Goal: Task Accomplishment & Management: Manage account settings

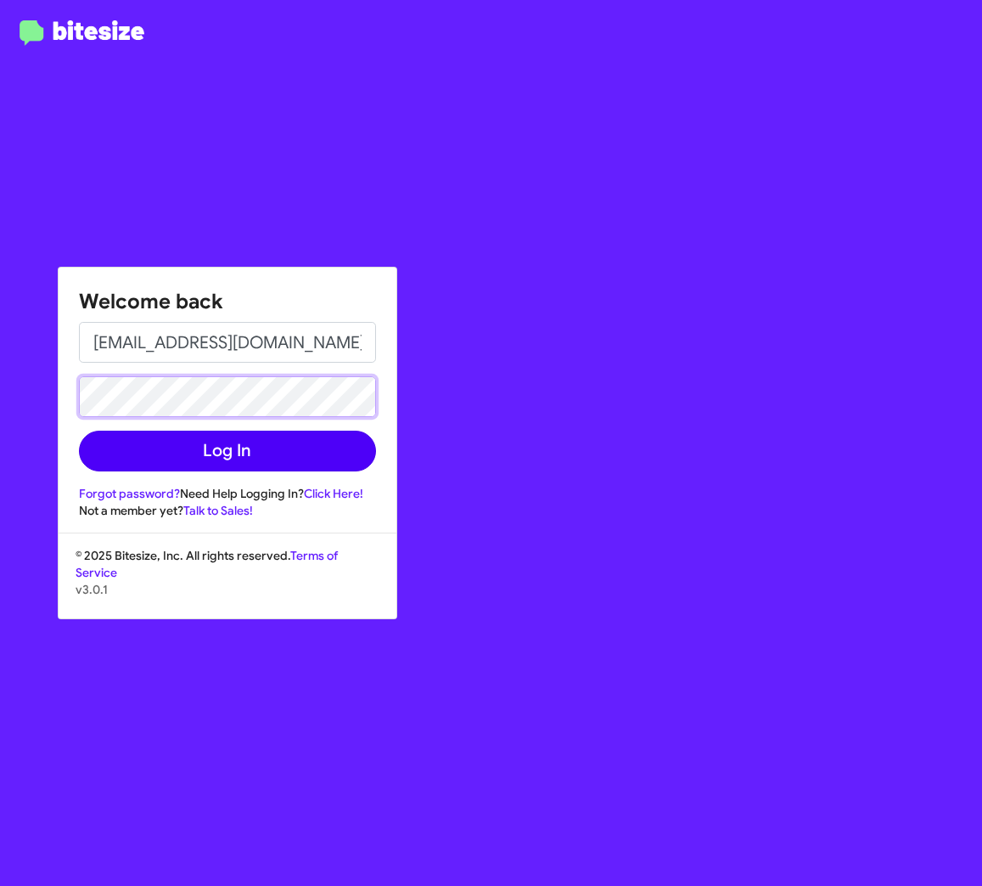
scroll to position [1, 0]
click at [217, 453] on button "Log In" at bounding box center [227, 451] width 297 height 41
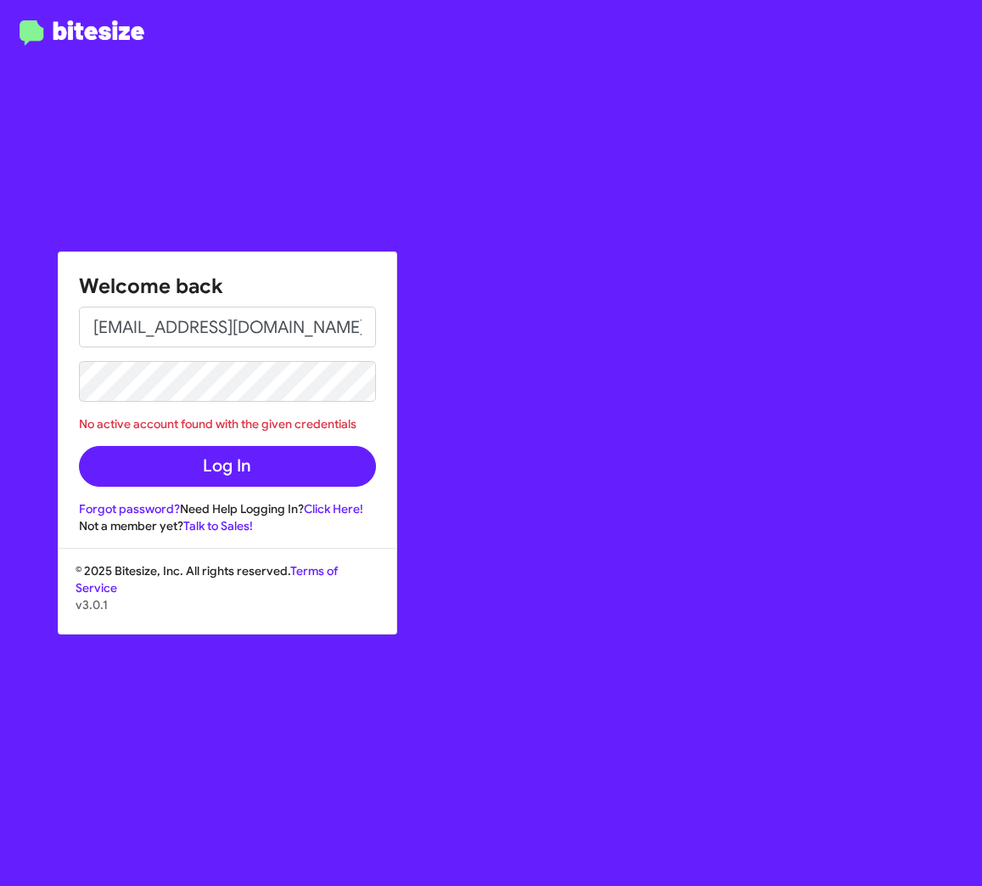
scroll to position [0, 0]
click at [65, 385] on div "Welcome back richardkobrin@elkinachevrolet.com No active account found with the…" at bounding box center [228, 393] width 338 height 282
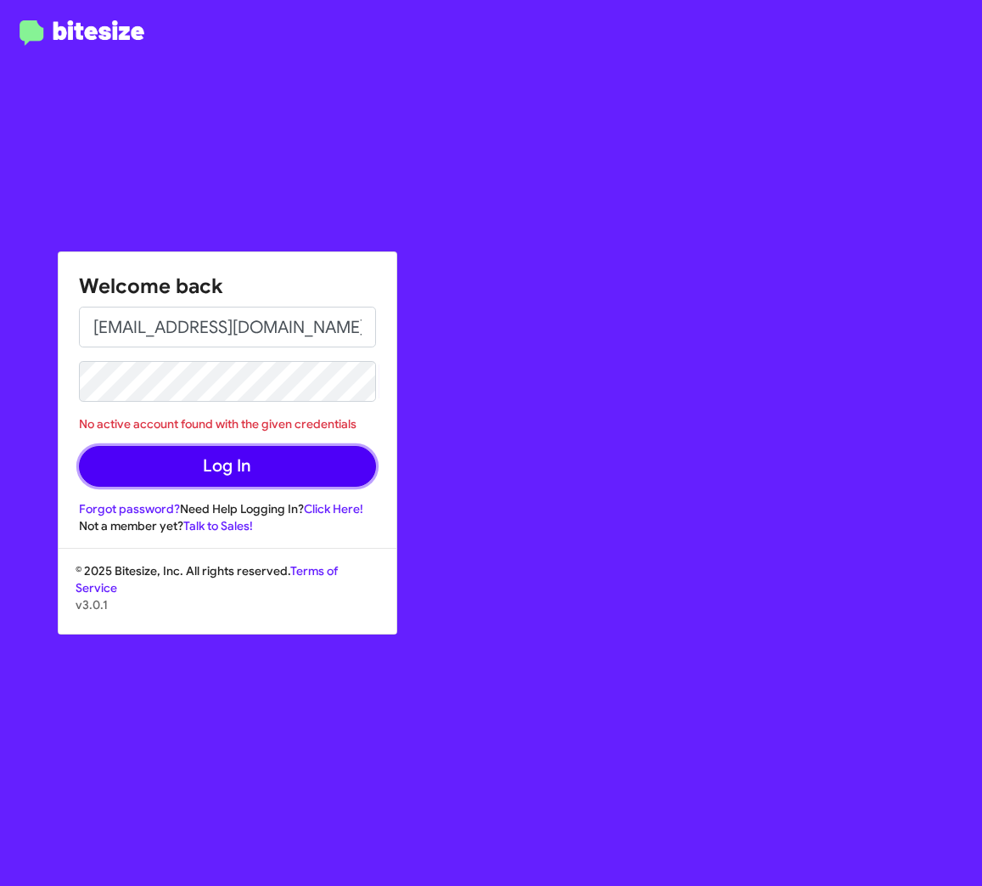
click at [218, 469] on button "Log In" at bounding box center [227, 466] width 297 height 41
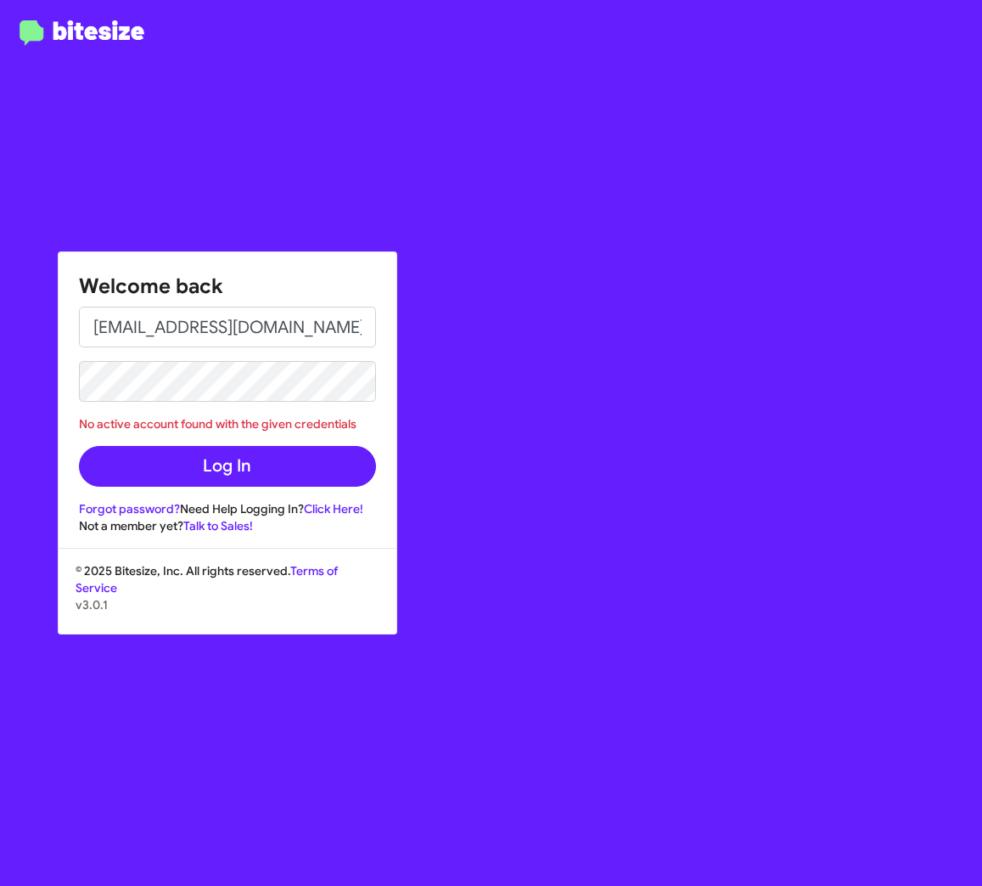
scroll to position [-3, 1]
click at [49, 369] on div "Welcome back richardkobrin@elkinachevrolet.com No active account found with the…" at bounding box center [491, 443] width 982 height 886
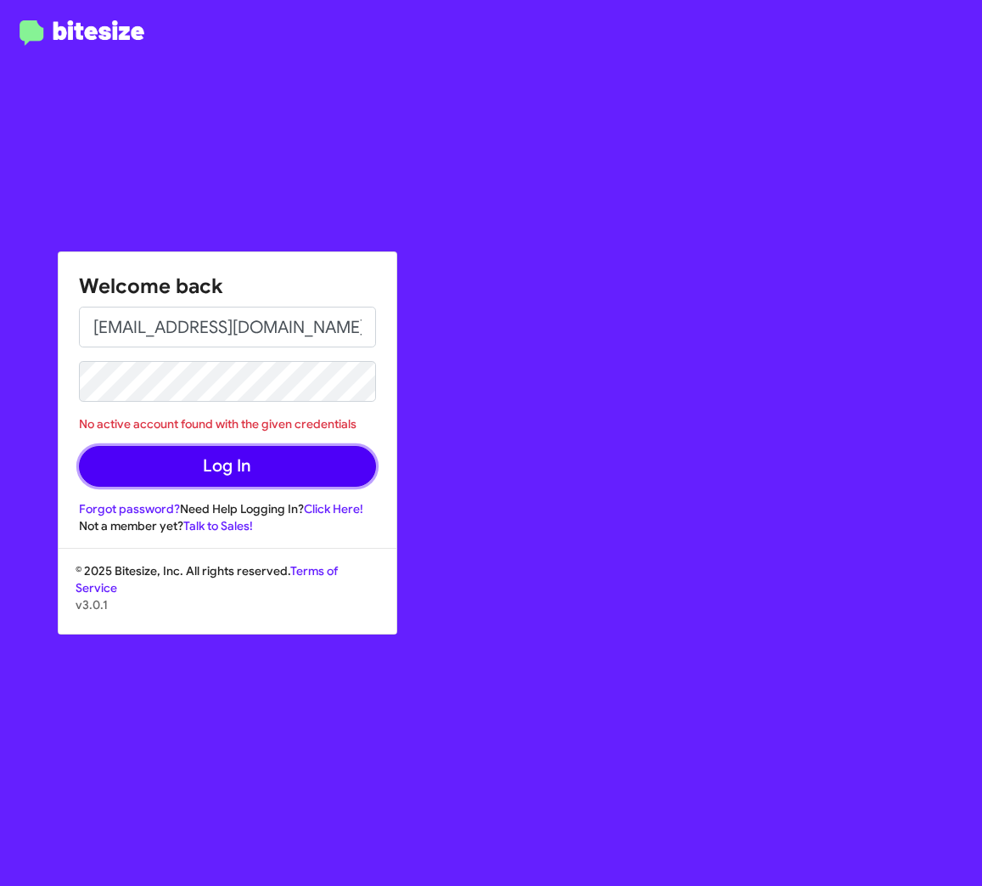
drag, startPoint x: 229, startPoint y: 464, endPoint x: 239, endPoint y: 464, distance: 9.3
click at [228, 464] on button "Log In" at bounding box center [227, 466] width 297 height 41
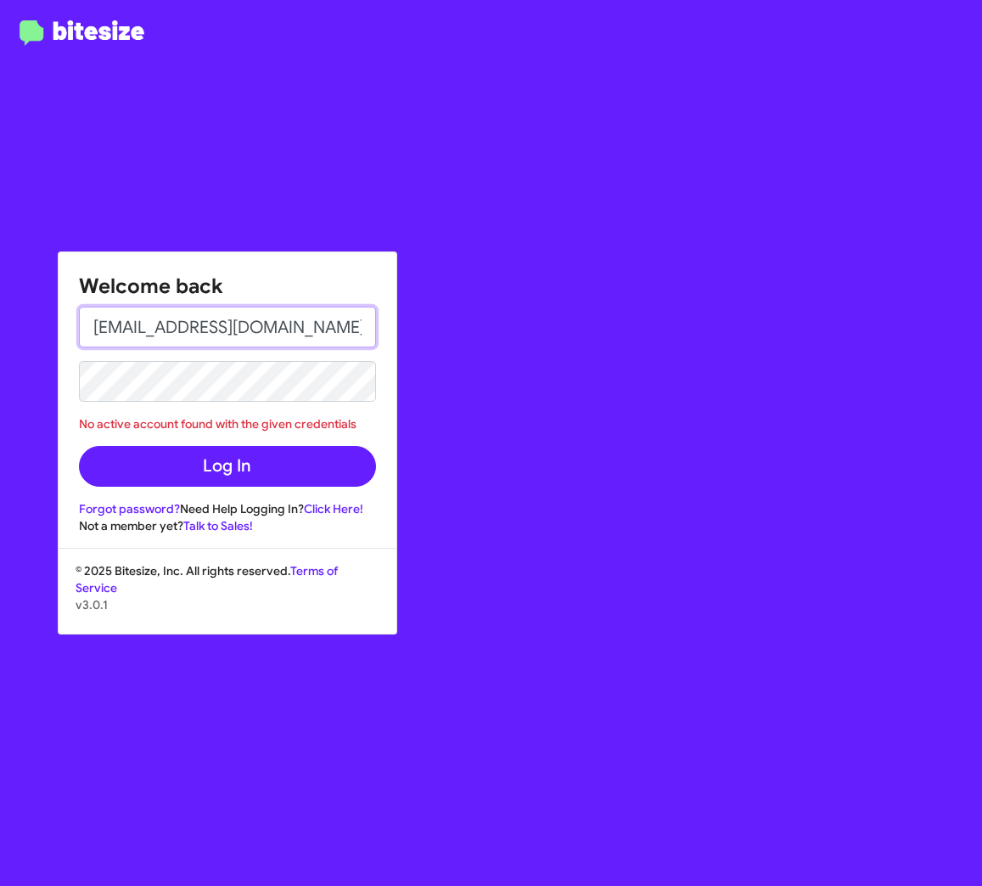
click at [253, 325] on input "richardkobrin@elkinachevrolet.com" at bounding box center [227, 327] width 297 height 41
type input "[EMAIL_ADDRESS][DOMAIN_NAME]"
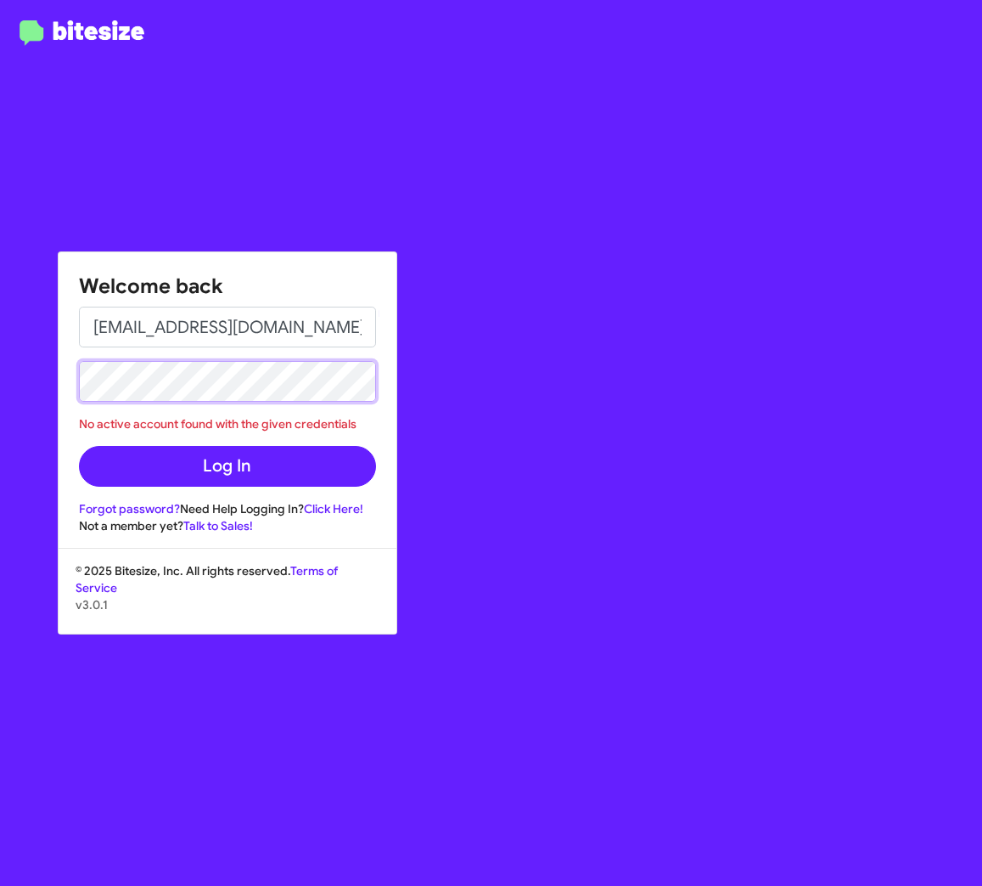
click at [8, 375] on div "Welcome back richardkobrin@elkinschevrolet.com No active account found with the…" at bounding box center [491, 443] width 982 height 886
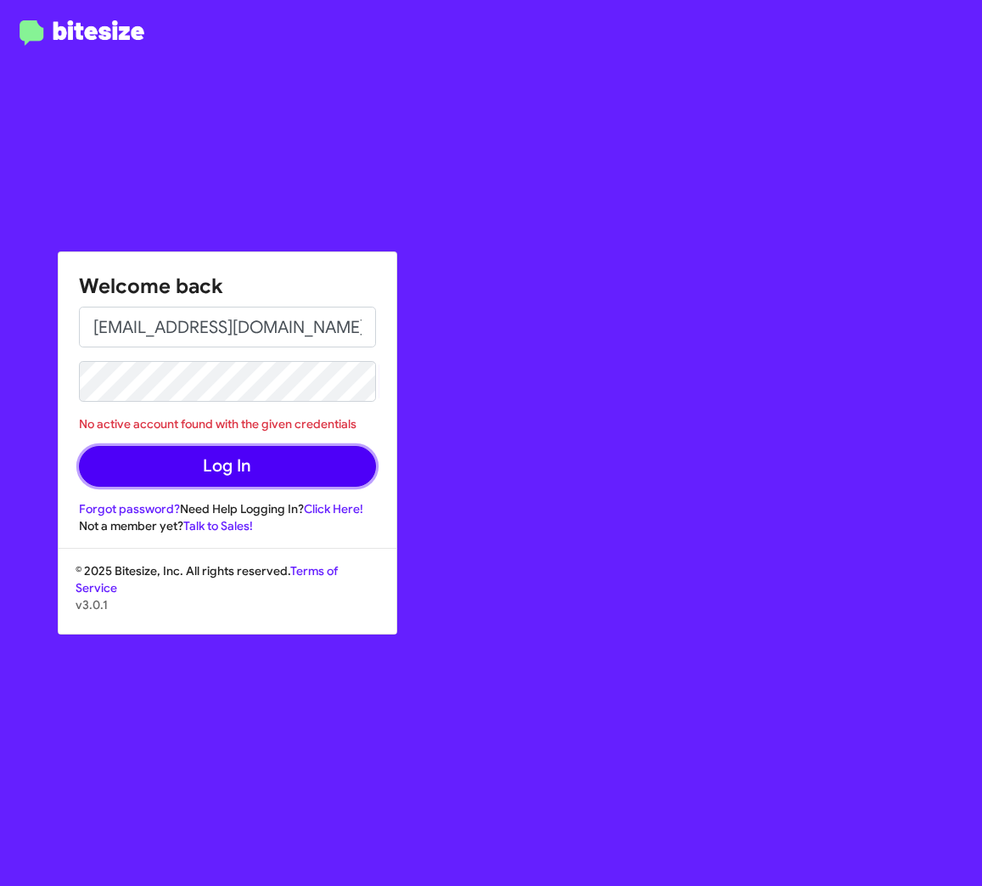
click at [219, 473] on button "Log In" at bounding box center [227, 466] width 297 height 41
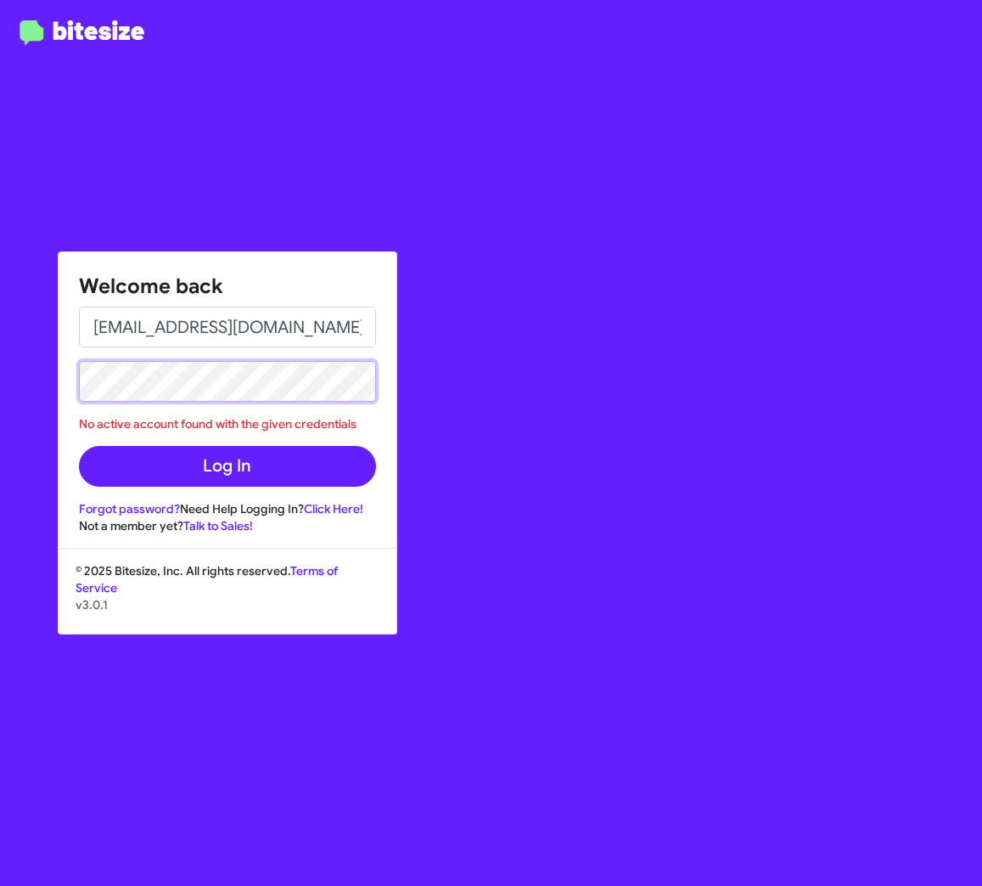
scroll to position [0, 2]
click at [10, 356] on div "Welcome back richardkobrin@elkinschevrolet.com No active account found with the…" at bounding box center [491, 443] width 982 height 886
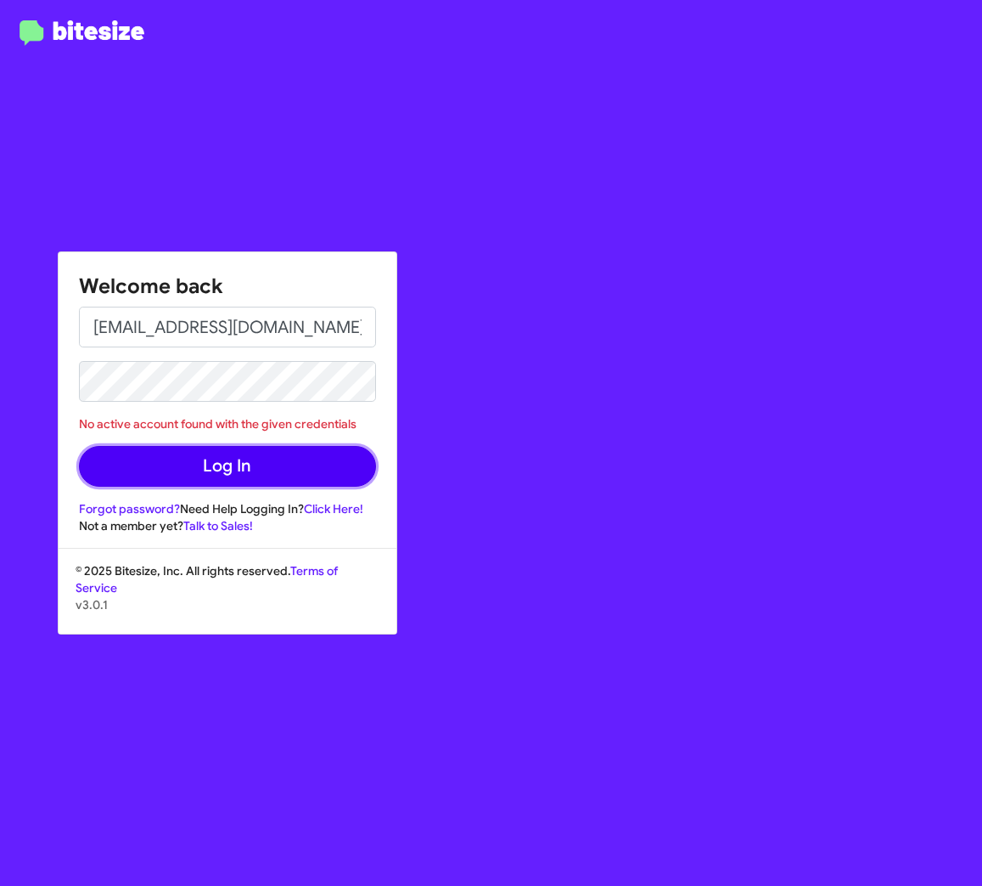
click at [236, 468] on button "Log In" at bounding box center [227, 466] width 297 height 41
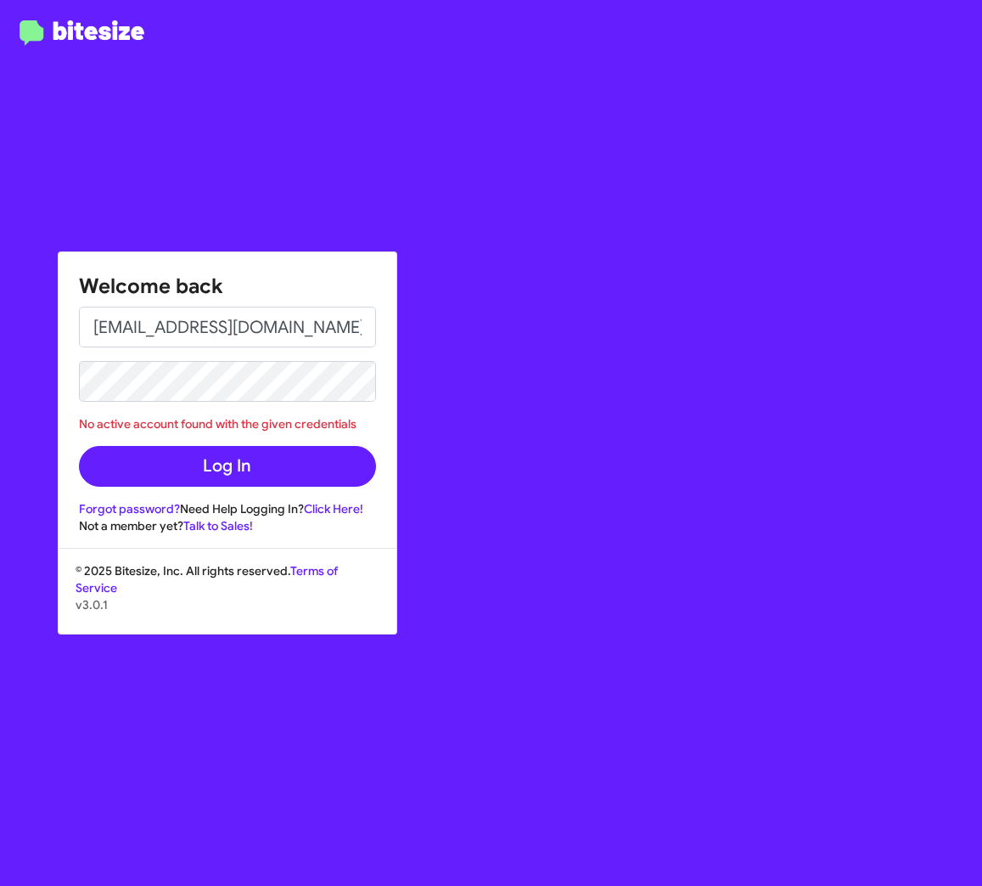
scroll to position [0, 1]
click at [0, 367] on html "Welcome back richardkobrin@elkinschevrolet.com No active account found with the…" at bounding box center [491, 443] width 982 height 886
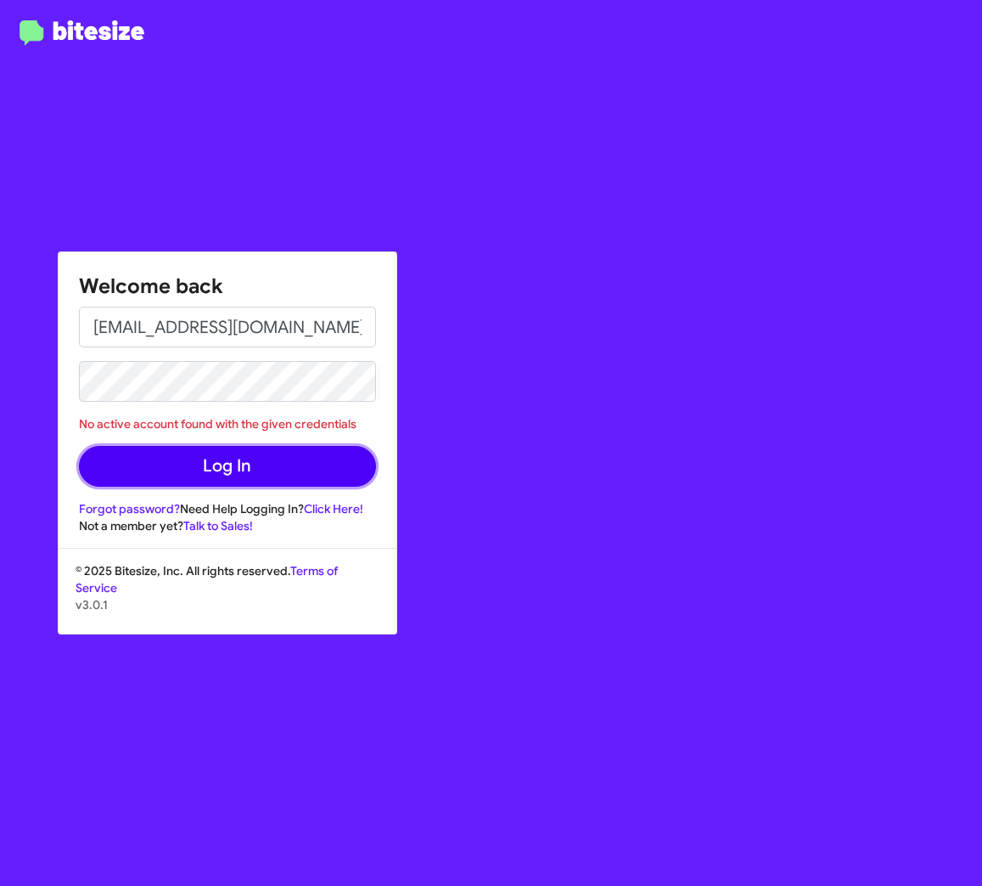
click at [223, 459] on button "Log In" at bounding box center [227, 466] width 297 height 41
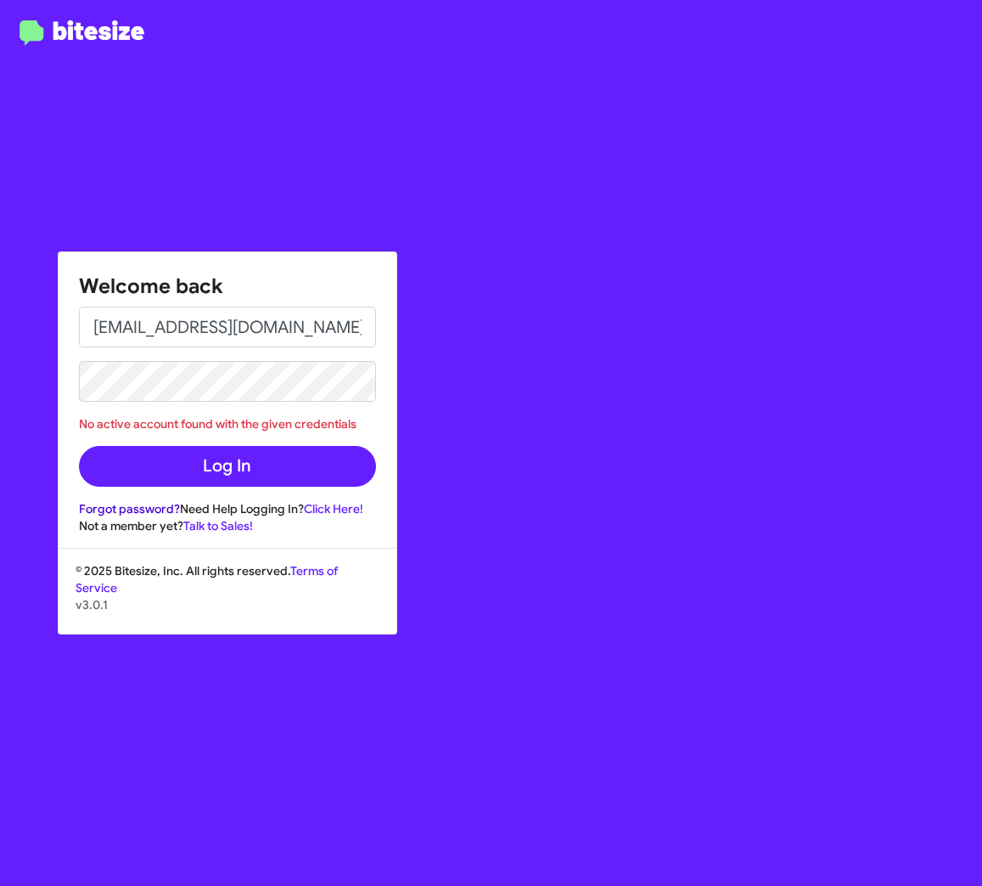
click at [121, 509] on link "Forgot password?" at bounding box center [129, 508] width 101 height 15
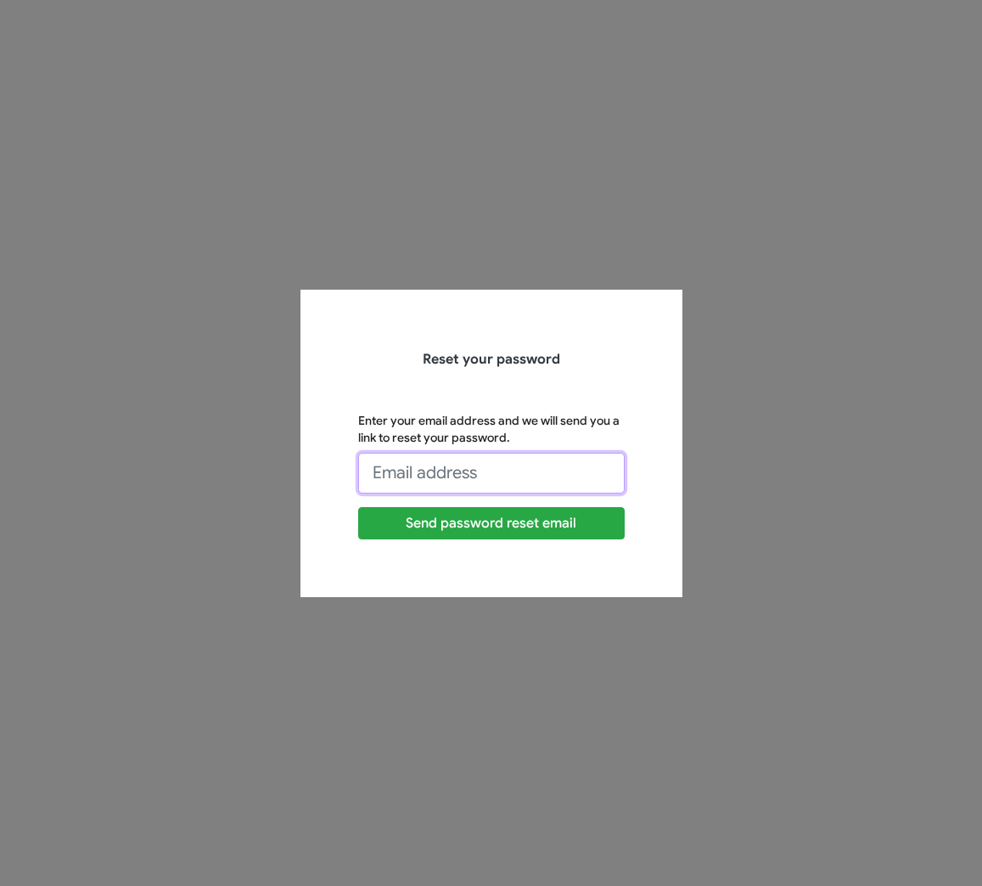
drag, startPoint x: 504, startPoint y: 470, endPoint x: 425, endPoint y: 470, distance: 79.0
click at [369, 472] on input "Enter your email address and we will send you a link to reset your password." at bounding box center [491, 473] width 267 height 41
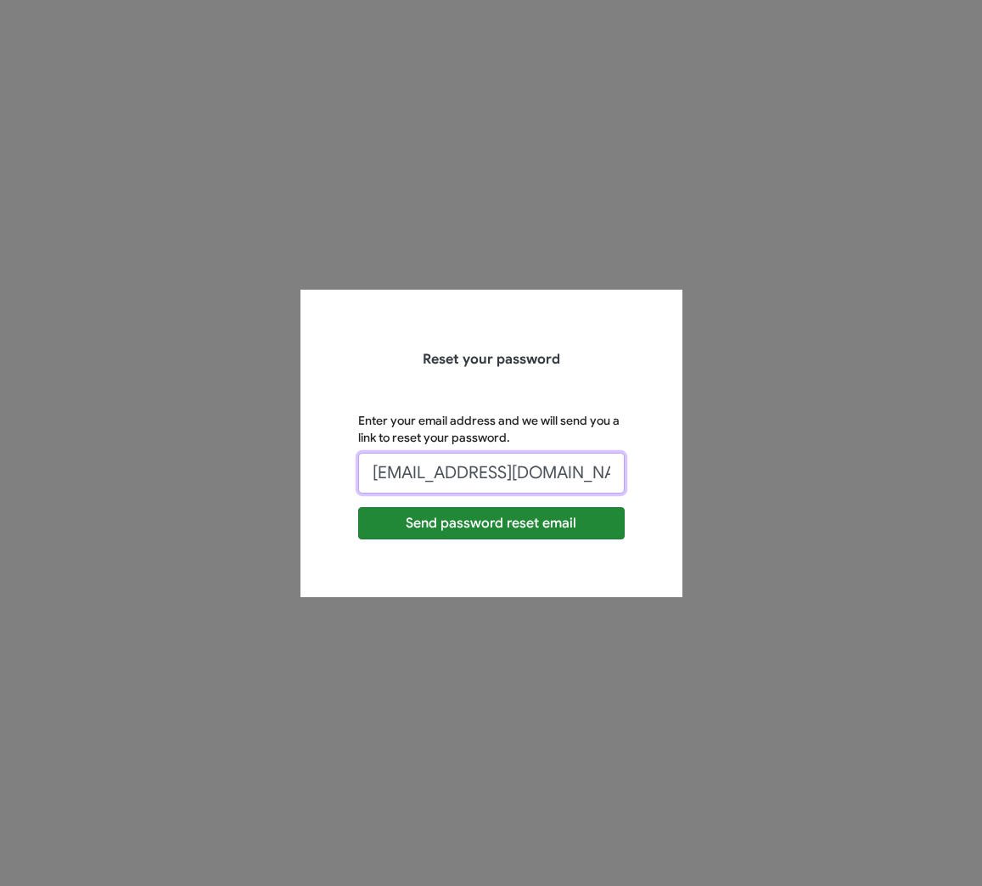
type input "[EMAIL_ADDRESS][DOMAIN_NAME]"
click at [487, 525] on button "Send password reset email" at bounding box center [491, 523] width 267 height 32
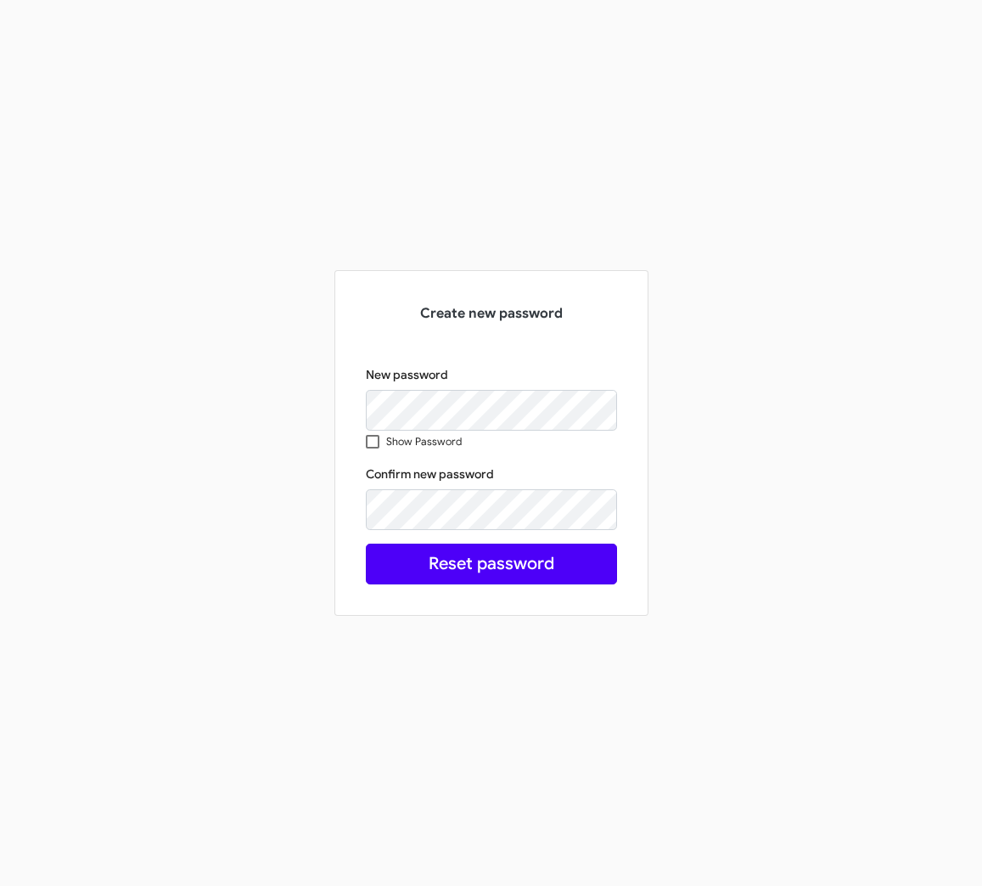
click at [481, 560] on button "Reset password" at bounding box center [491, 563] width 251 height 41
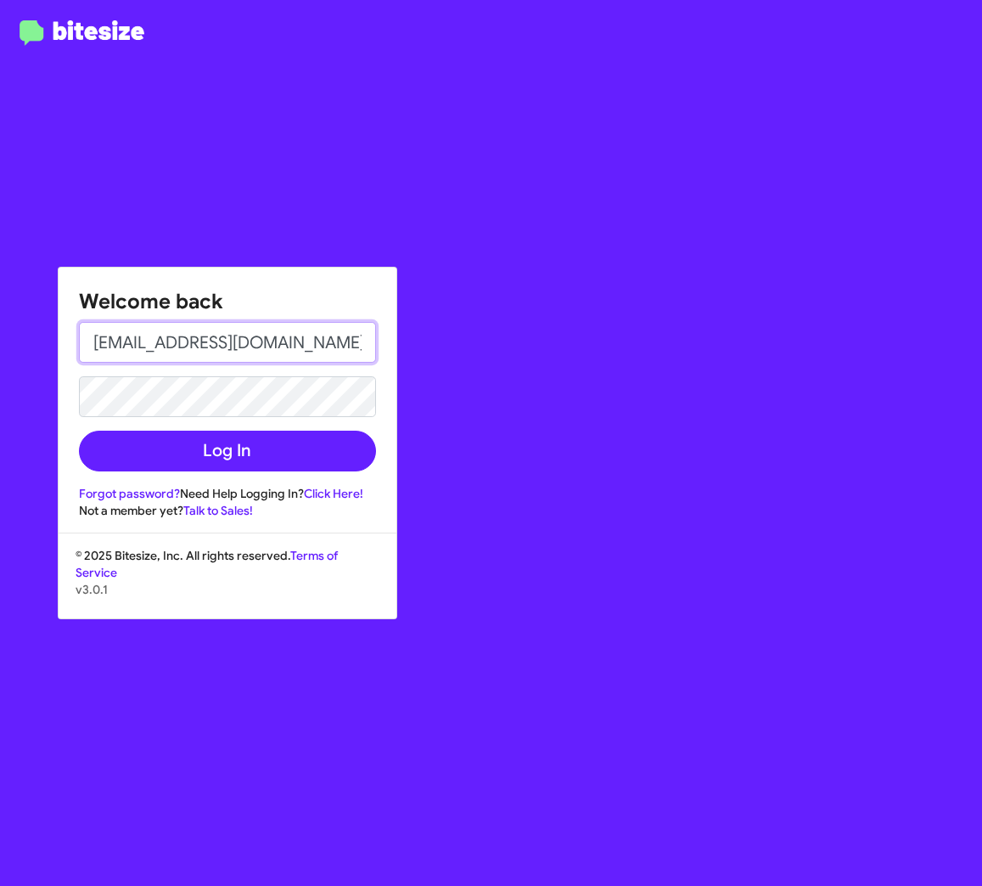
scroll to position [3, 0]
type input "[EMAIL_ADDRESS][DOMAIN_NAME]"
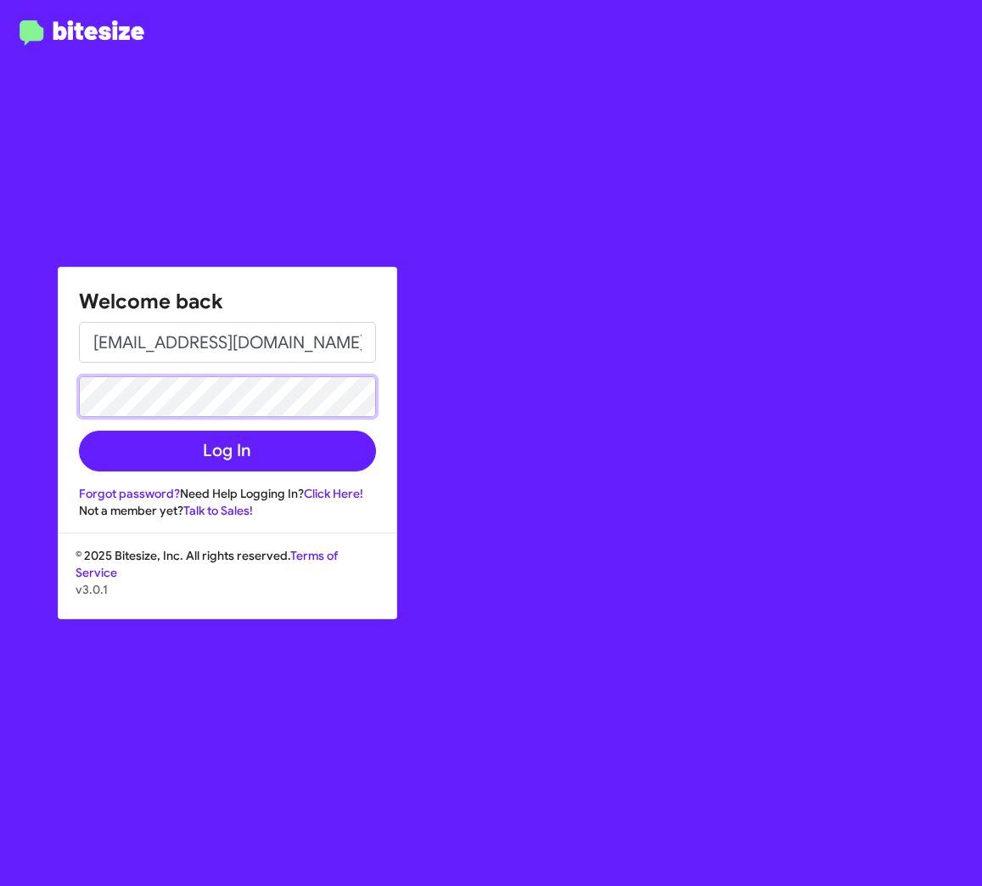
scroll to position [0, 0]
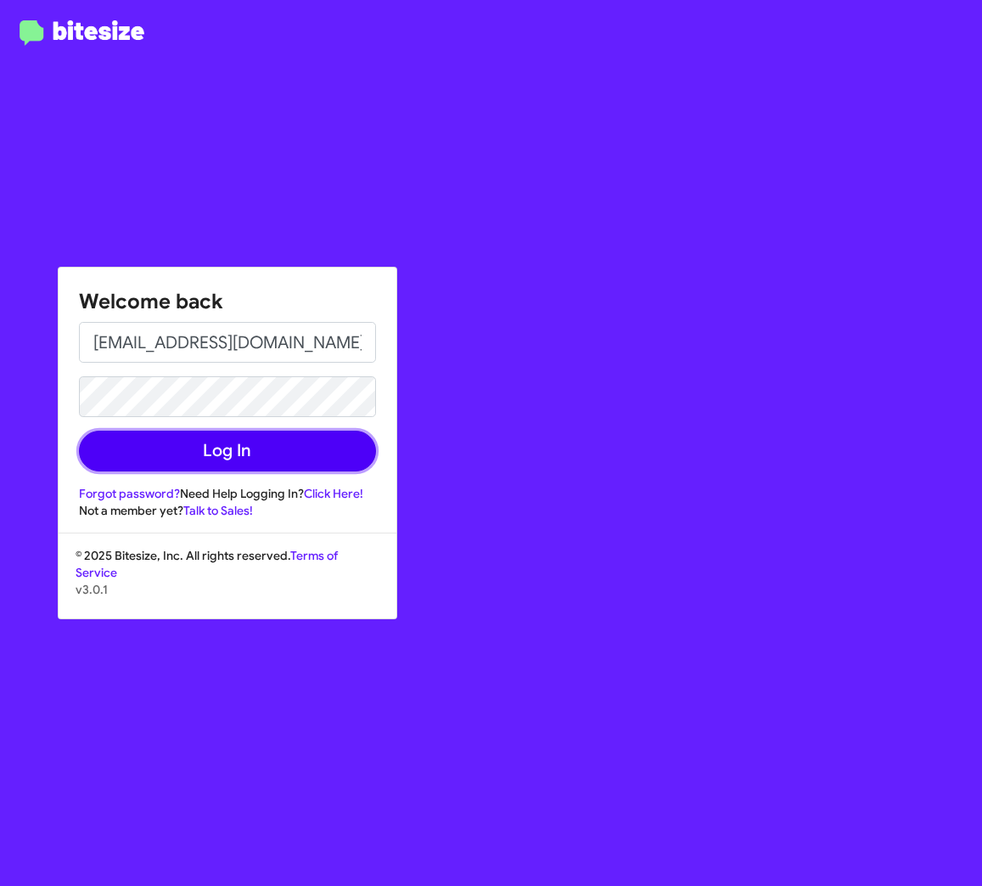
click at [218, 451] on button "Log In" at bounding box center [227, 451] width 297 height 41
